Goal: Find specific page/section

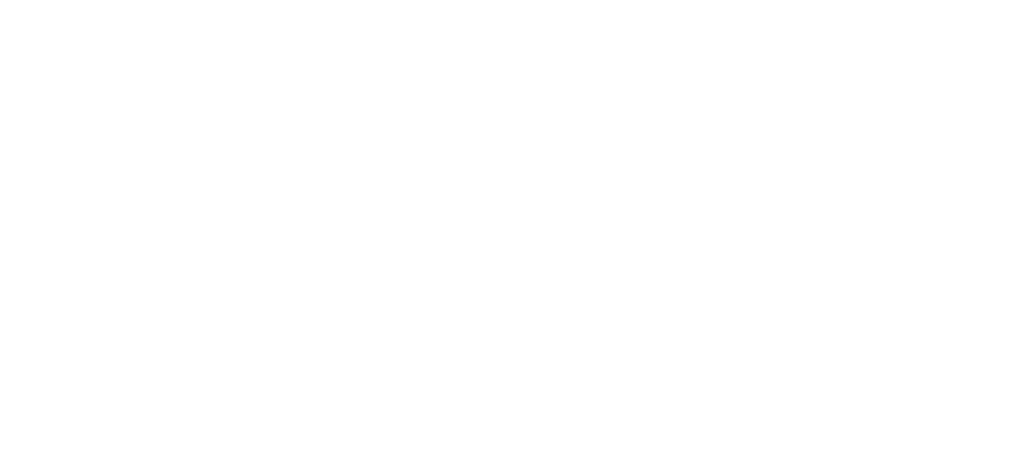
click at [284, 0] on html at bounding box center [513, 0] width 1027 height 0
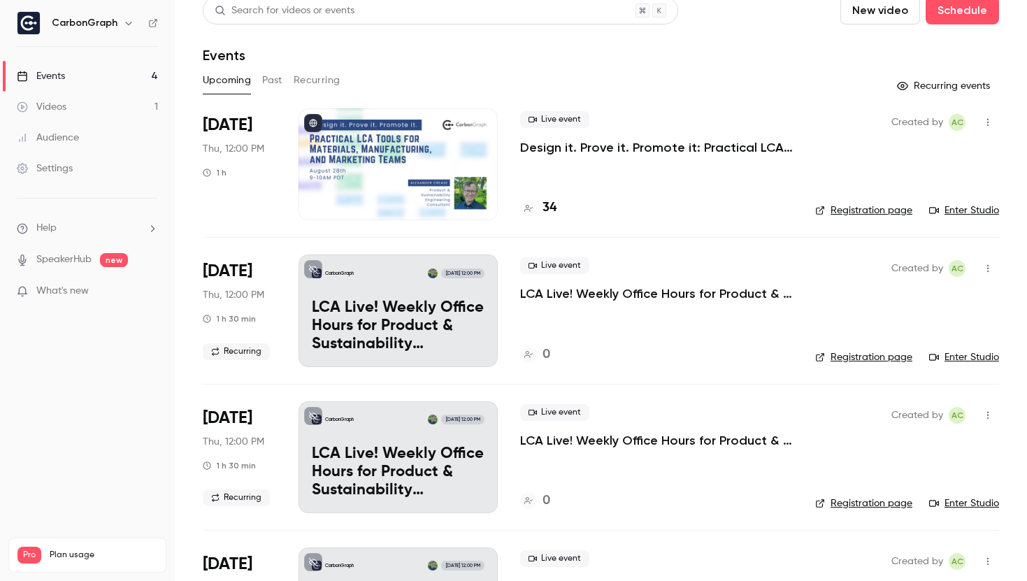
scroll to position [17, 0]
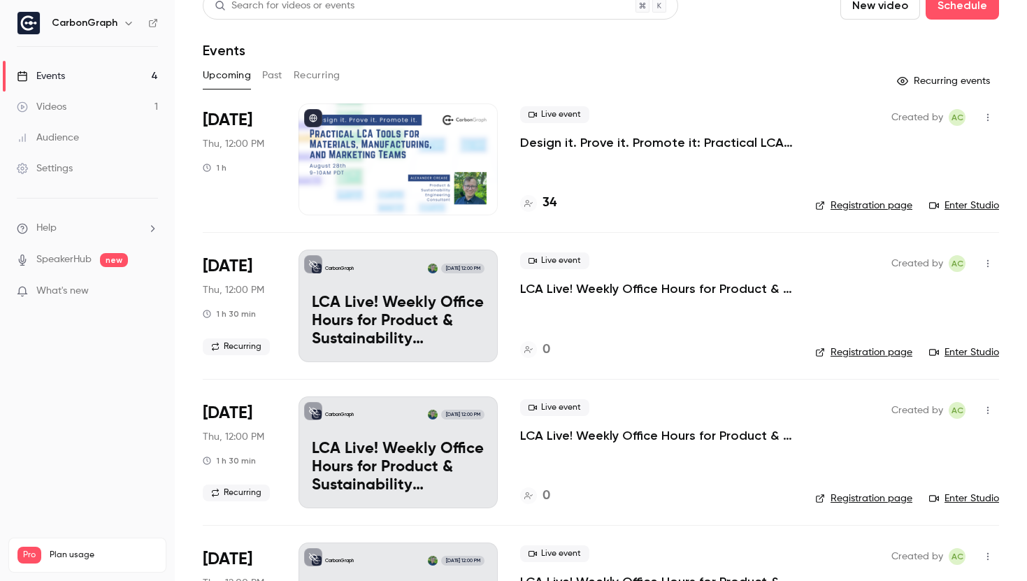
click at [53, 116] on link "Videos 1" at bounding box center [87, 107] width 175 height 31
